Goal: Task Accomplishment & Management: Manage account settings

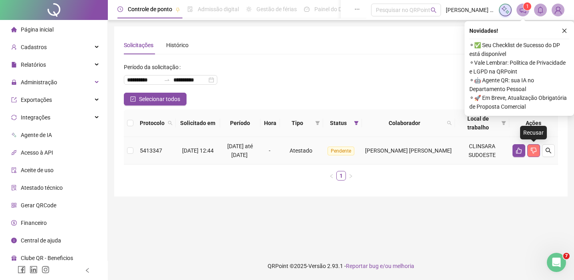
click at [532, 148] on icon "dislike" at bounding box center [534, 151] width 6 height 6
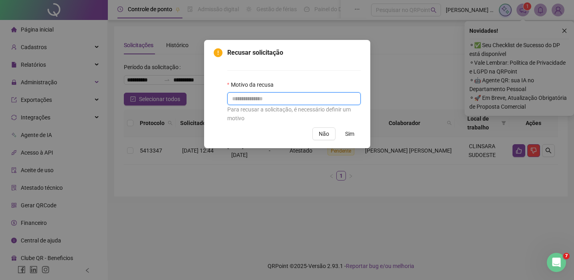
click at [321, 103] on input "text" at bounding box center [293, 98] width 133 height 13
type input "**********"
click at [345, 133] on span "Sim" at bounding box center [349, 133] width 9 height 9
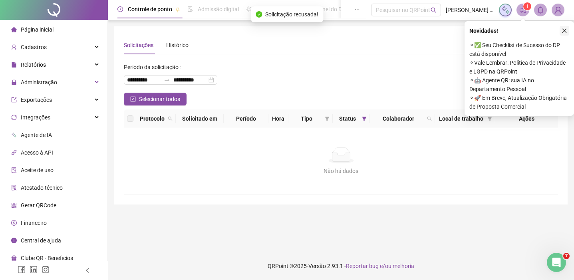
click at [563, 32] on icon "close" at bounding box center [564, 31] width 6 height 6
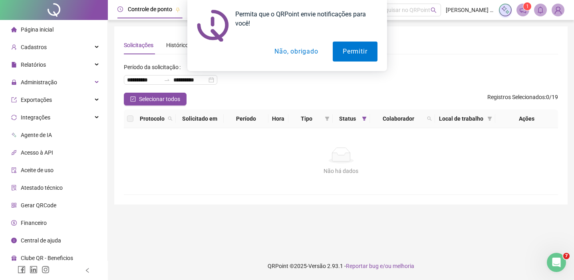
click at [292, 54] on button "Não, obrigado" at bounding box center [295, 52] width 63 height 20
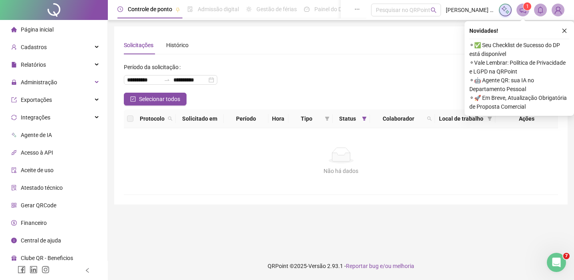
click at [170, 128] on th "Protocolo" at bounding box center [156, 118] width 39 height 19
